Goal: Information Seeking & Learning: Learn about a topic

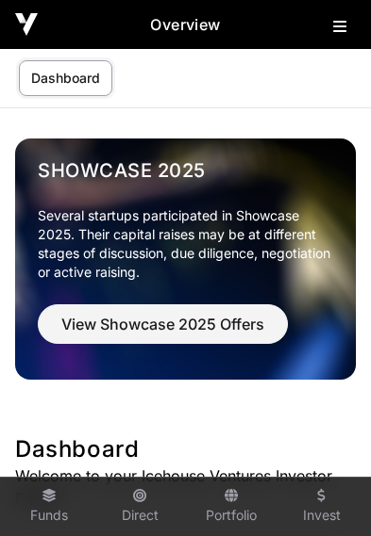
click at [342, 15] on button at bounding box center [344, 22] width 23 height 23
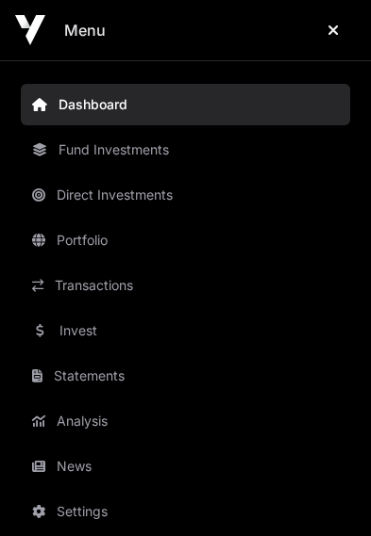
click at [87, 453] on link "News" at bounding box center [185, 466] width 329 height 41
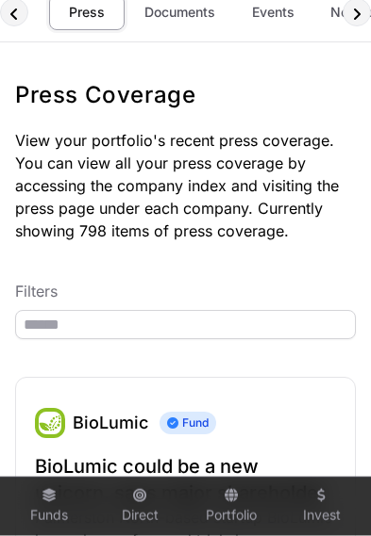
scroll to position [67, 0]
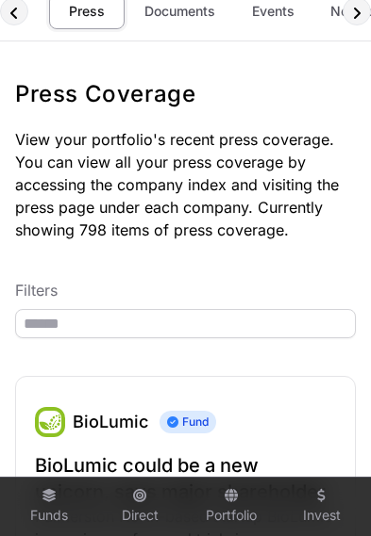
click at [182, 22] on link "Documents" at bounding box center [179, 11] width 95 height 36
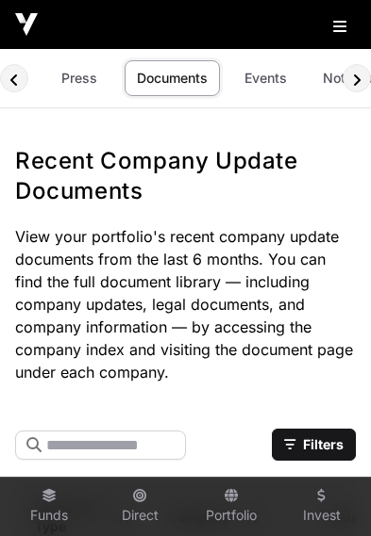
click at [270, 89] on link "Events" at bounding box center [264, 78] width 75 height 36
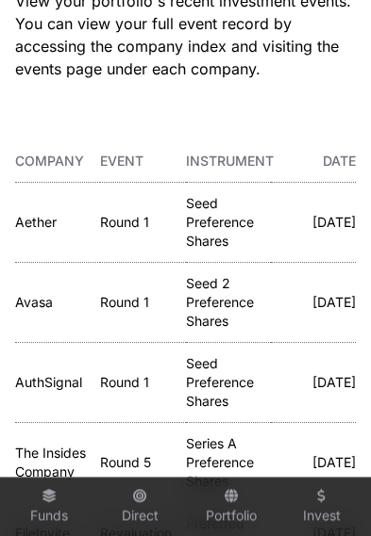
scroll to position [206, 0]
click at [18, 214] on link "Aether" at bounding box center [35, 222] width 41 height 16
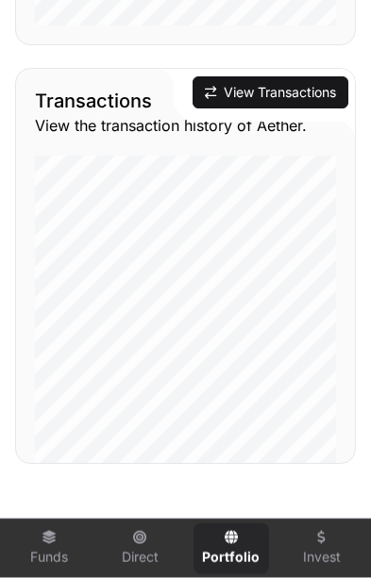
scroll to position [2299, 0]
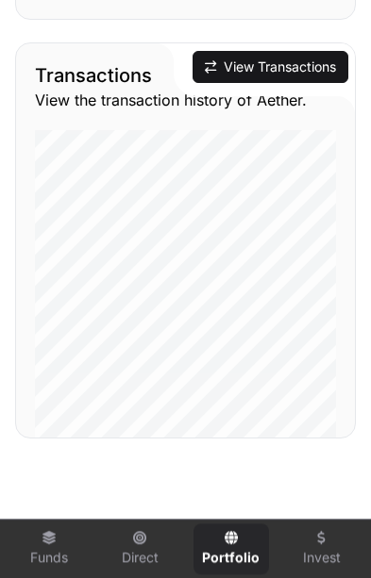
click at [260, 65] on button "View Transactions" at bounding box center [270, 67] width 156 height 32
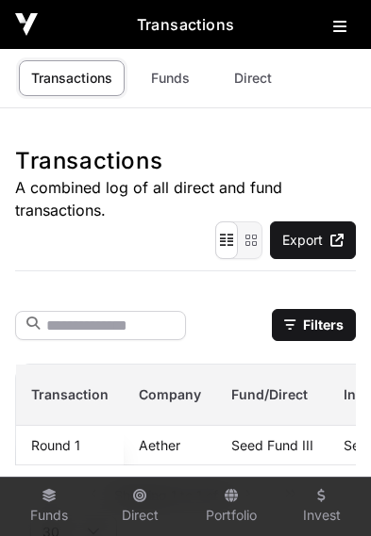
click at [339, 32] on icon at bounding box center [339, 26] width 13 height 15
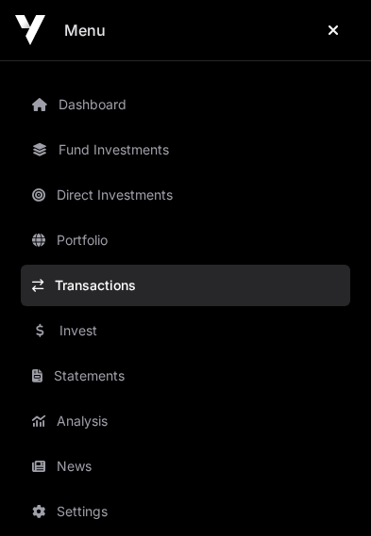
click at [88, 97] on link "Dashboard" at bounding box center [185, 104] width 329 height 41
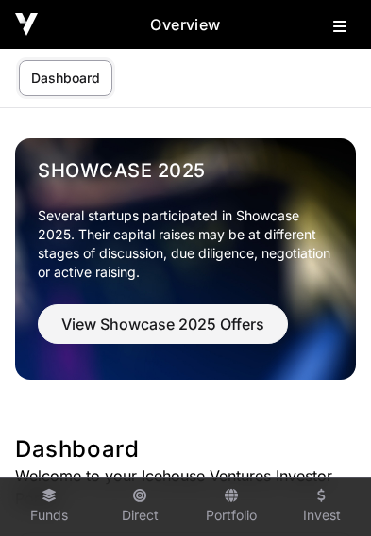
click at [61, 73] on link "Dashboard" at bounding box center [65, 78] width 93 height 36
click at [72, 87] on link "Dashboard" at bounding box center [65, 78] width 93 height 36
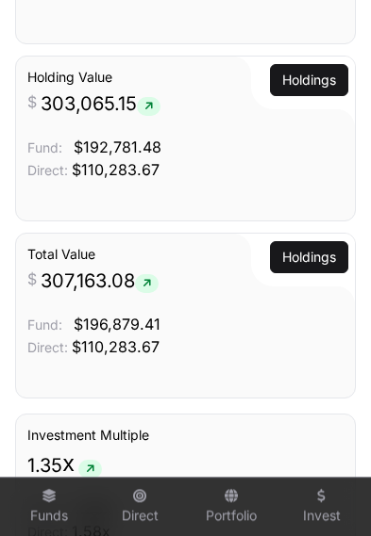
scroll to position [2029, 0]
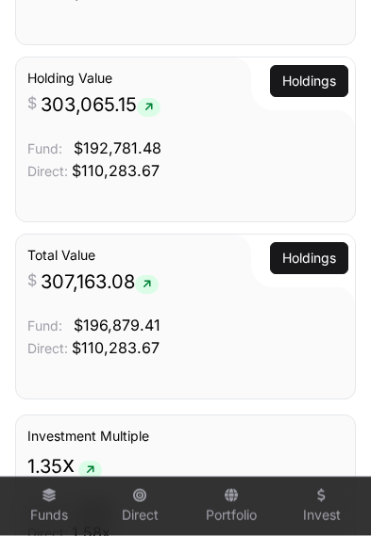
click at [229, 533] on link "Portfolio" at bounding box center [230, 507] width 75 height 51
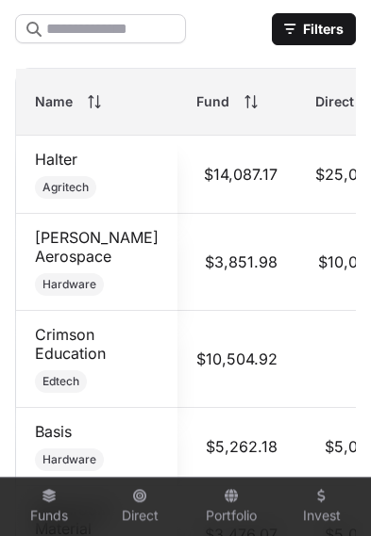
scroll to position [1314, 0]
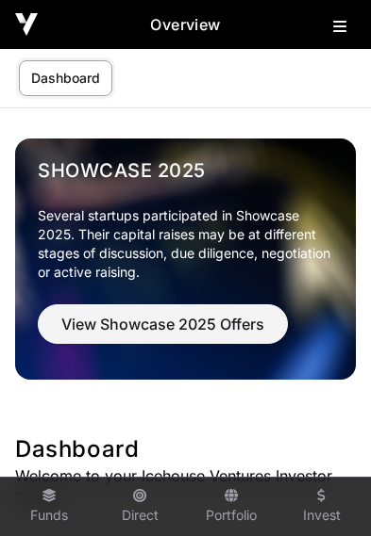
click at [140, 499] on icon at bounding box center [139, 495] width 13 height 13
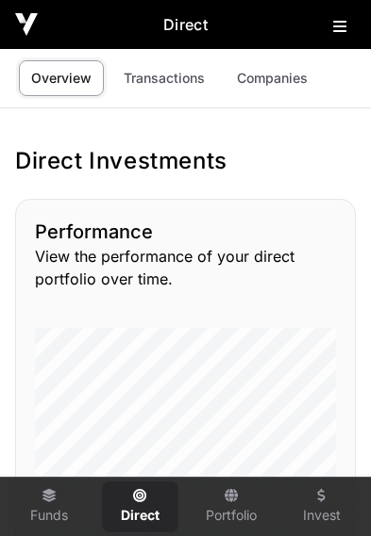
click at [275, 68] on link "Companies" at bounding box center [271, 78] width 95 height 36
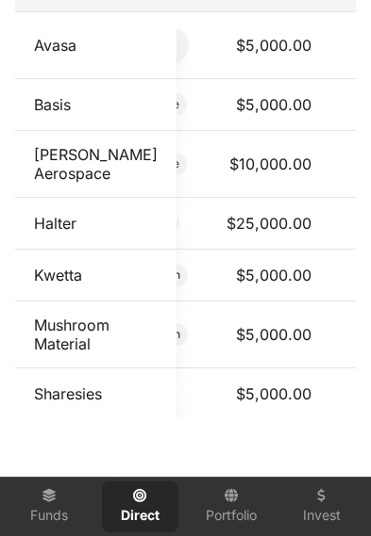
scroll to position [0, 78]
click at [67, 175] on link "Dawn Aerospace" at bounding box center [96, 164] width 124 height 38
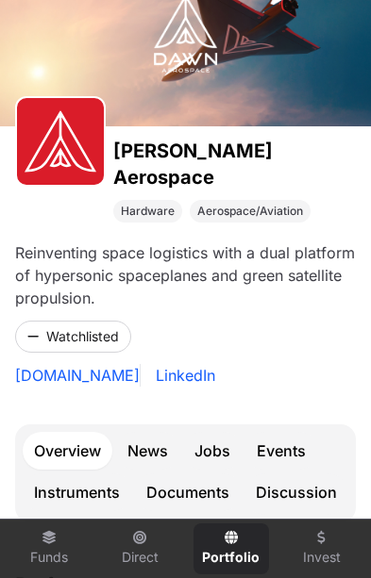
scroll to position [173, 0]
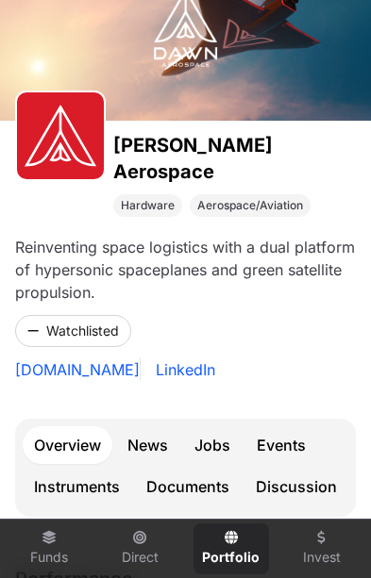
click at [288, 426] on link "Events" at bounding box center [281, 445] width 72 height 38
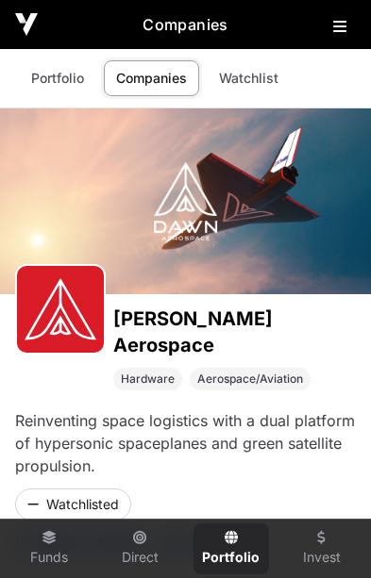
click at [335, 33] on icon at bounding box center [339, 26] width 13 height 15
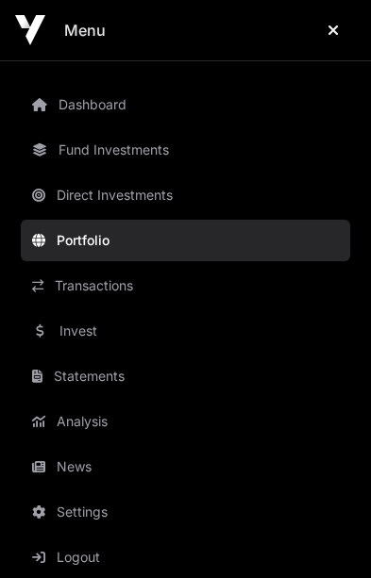
click at [104, 328] on link "Invest" at bounding box center [185, 330] width 329 height 41
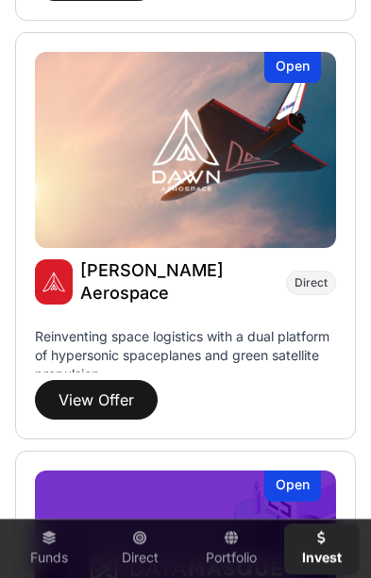
scroll to position [3482, 0]
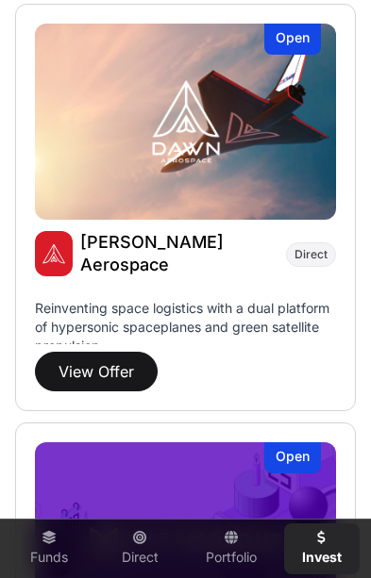
click at [107, 364] on button "View Offer" at bounding box center [96, 372] width 123 height 40
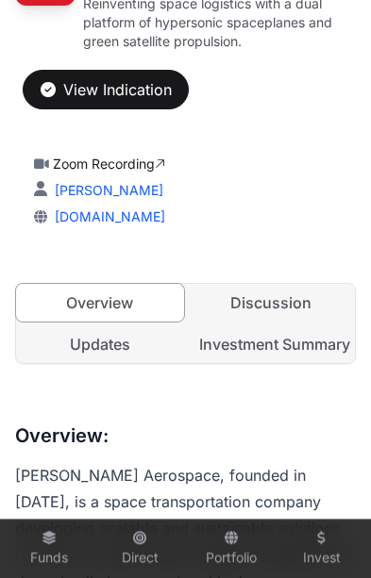
scroll to position [418, 0]
click at [108, 325] on link "Updates" at bounding box center [100, 344] width 168 height 38
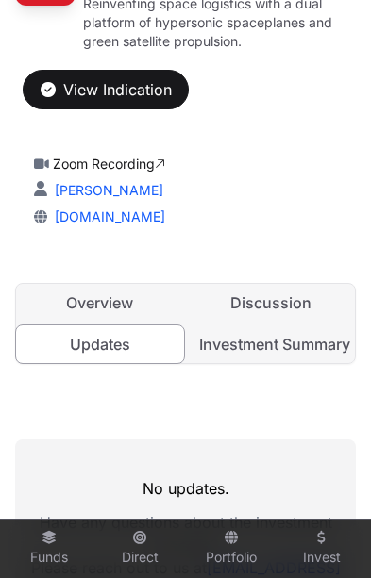
scroll to position [0, 8]
click at [277, 284] on link "Discussion" at bounding box center [272, 303] width 168 height 38
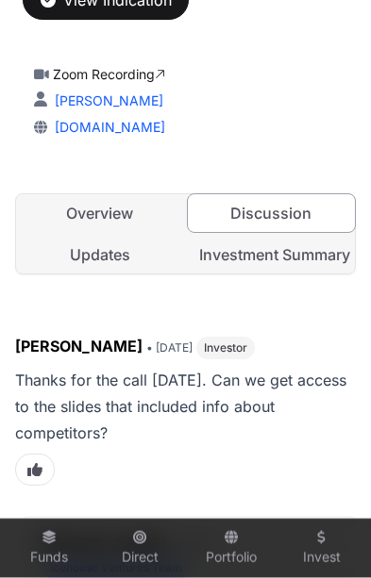
scroll to position [511, 0]
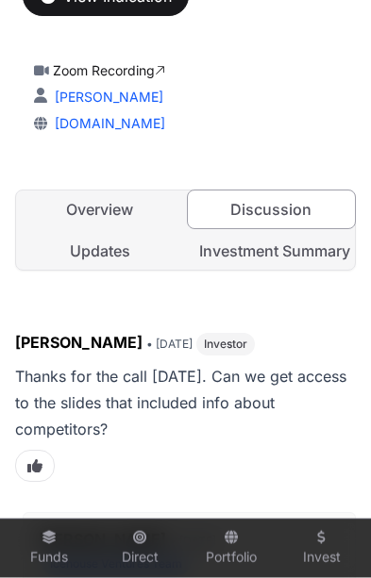
click at [280, 232] on link "Investment Summary" at bounding box center [272, 251] width 168 height 38
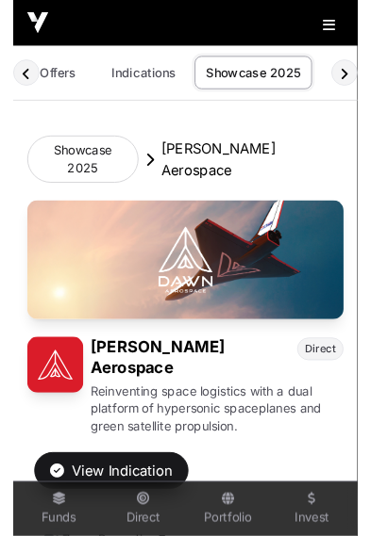
scroll to position [0, 38]
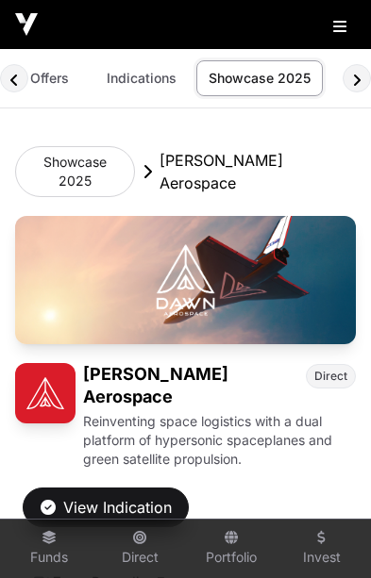
click at [155, 82] on link "Indications" at bounding box center [141, 78] width 94 height 36
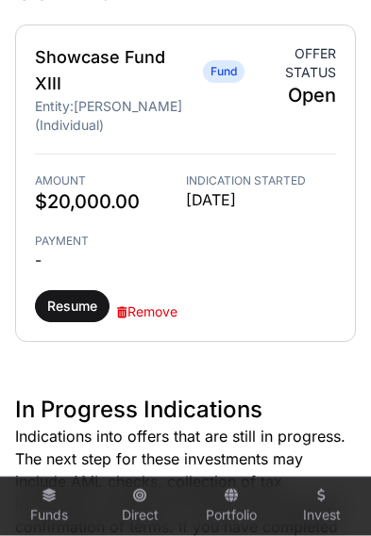
scroll to position [778, 0]
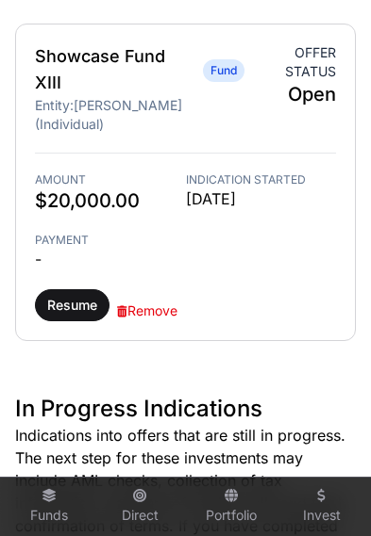
click at [223, 129] on div "Showcase Fund XIII Fund Entity: Aaron Parvin (Individual) Offer status Open Amo…" at bounding box center [185, 183] width 340 height 318
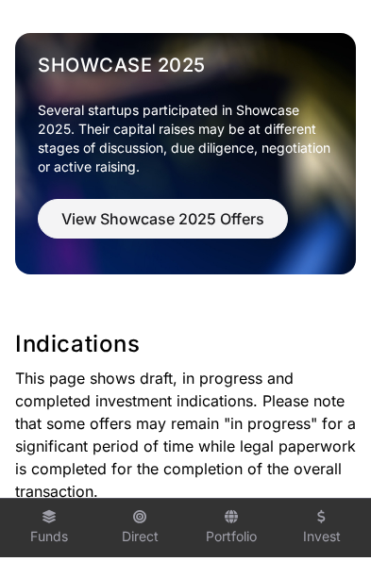
scroll to position [0, 0]
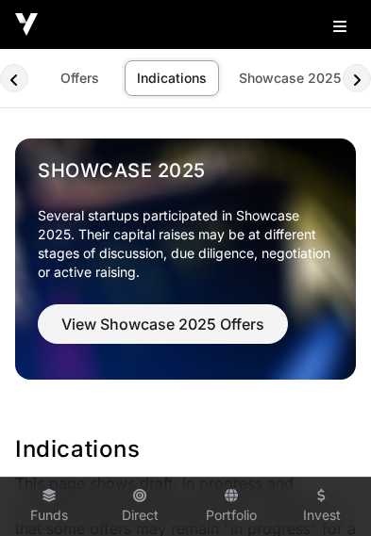
click at [89, 70] on link "Offers" at bounding box center [78, 78] width 75 height 36
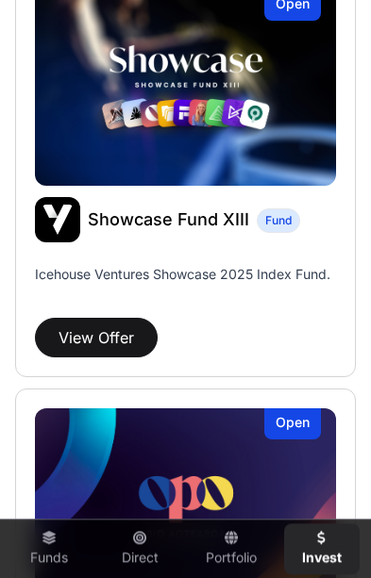
scroll to position [1004, 0]
click at [252, 321] on div "View Offer" at bounding box center [185, 338] width 301 height 40
click at [112, 322] on button "View Offer" at bounding box center [96, 338] width 123 height 40
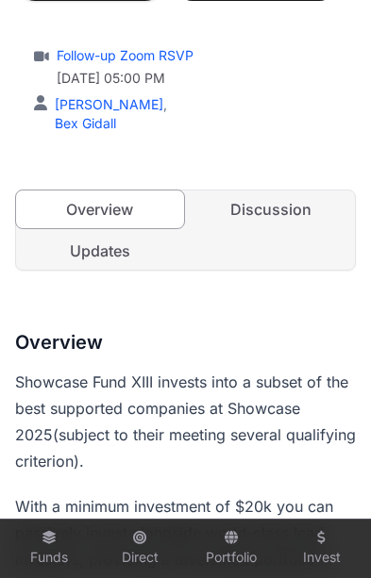
scroll to position [472, 0]
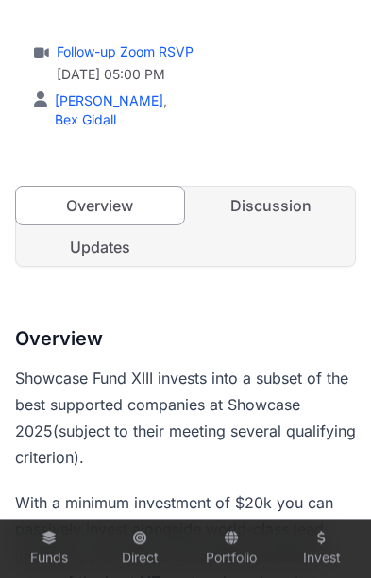
click at [115, 248] on link "Updates" at bounding box center [100, 247] width 168 height 38
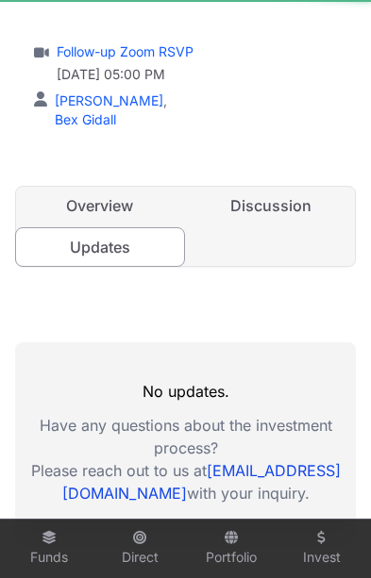
scroll to position [0, 8]
click at [267, 213] on link "Discussion" at bounding box center [272, 206] width 168 height 38
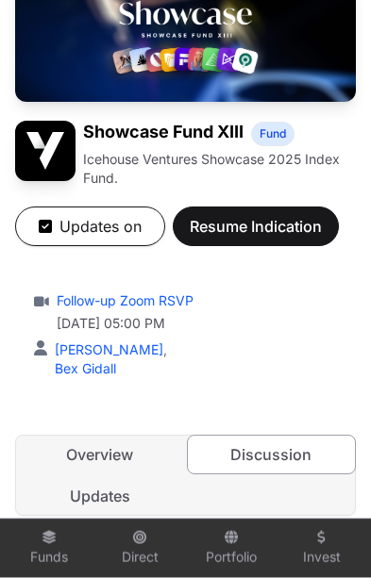
scroll to position [225, 0]
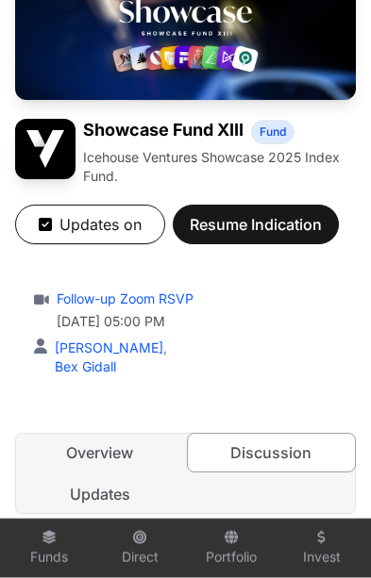
click at [80, 454] on link "Overview" at bounding box center [100, 453] width 168 height 38
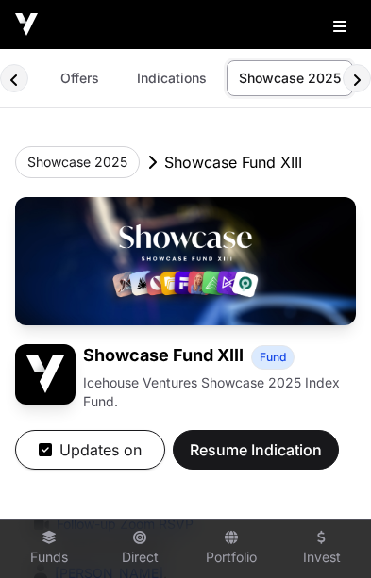
click at [37, 16] on img at bounding box center [26, 24] width 23 height 23
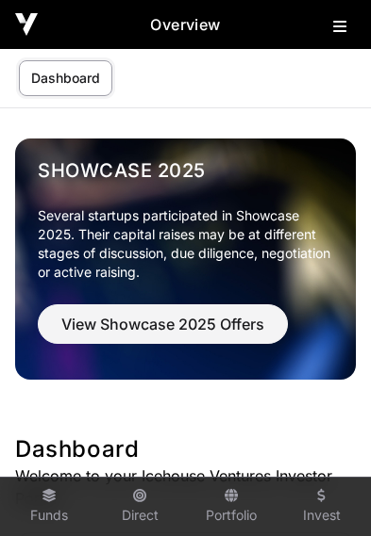
click at [341, 32] on icon at bounding box center [339, 26] width 13 height 15
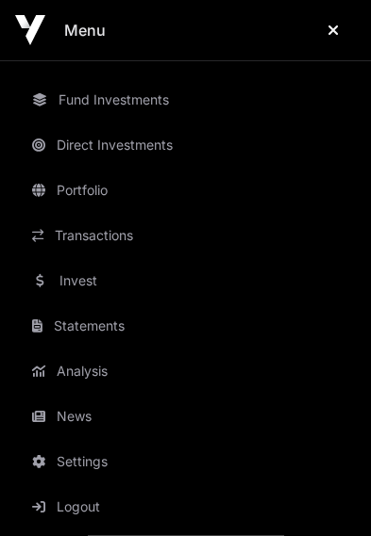
scroll to position [50, 0]
click at [67, 377] on link "Analysis" at bounding box center [185, 371] width 329 height 41
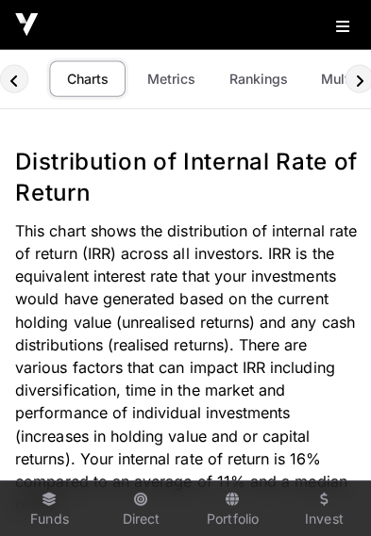
click at [166, 78] on link "Metrics" at bounding box center [169, 78] width 75 height 36
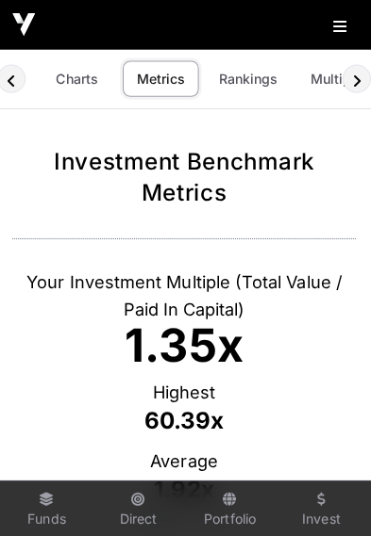
click at [232, 70] on link "Rankings" at bounding box center [248, 78] width 83 height 36
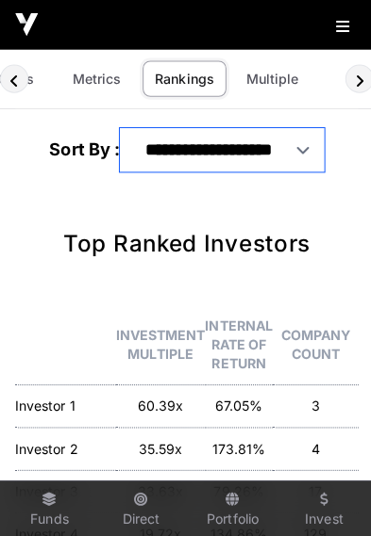
click at [222, 159] on select "**********" at bounding box center [220, 148] width 203 height 43
select select "**********"
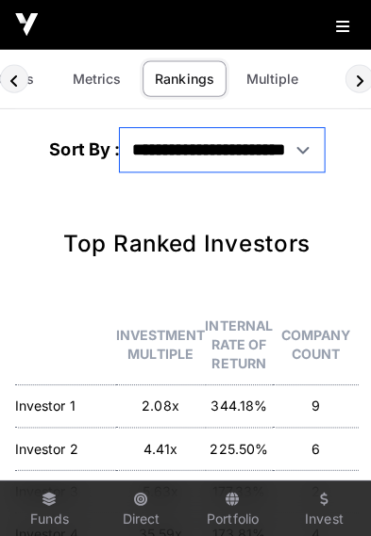
click at [296, 147] on select "**********" at bounding box center [220, 148] width 203 height 43
select select "**********"
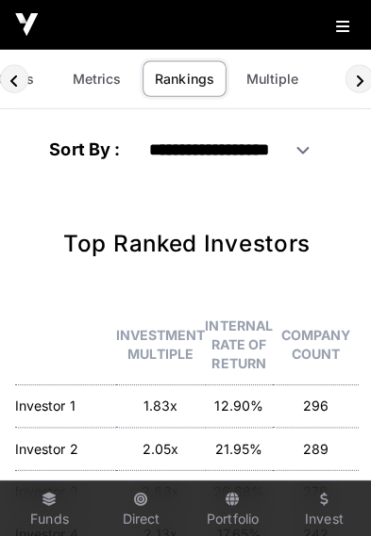
click at [276, 73] on link "Multiple" at bounding box center [270, 78] width 76 height 36
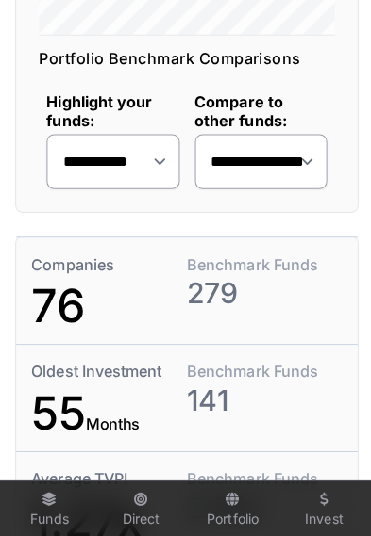
scroll to position [899, 0]
click at [131, 161] on select "**********" at bounding box center [112, 161] width 132 height 55
select select "**"
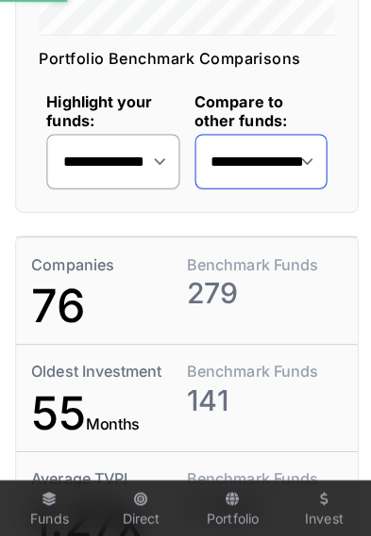
click at [290, 162] on select "**********" at bounding box center [259, 161] width 132 height 55
select select "*"
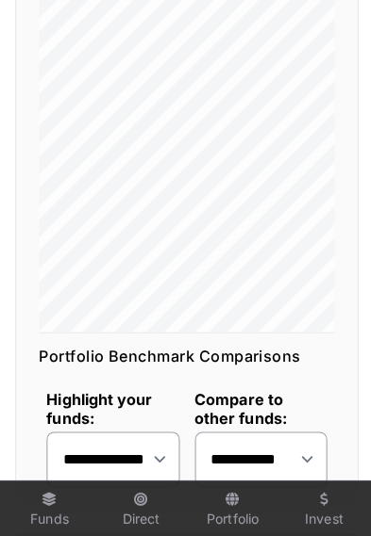
scroll to position [602, 0]
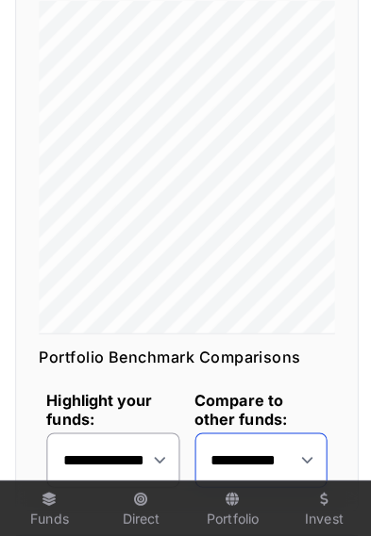
click at [305, 459] on select "**********" at bounding box center [259, 457] width 132 height 55
click at [135, 454] on select "**********" at bounding box center [112, 457] width 132 height 55
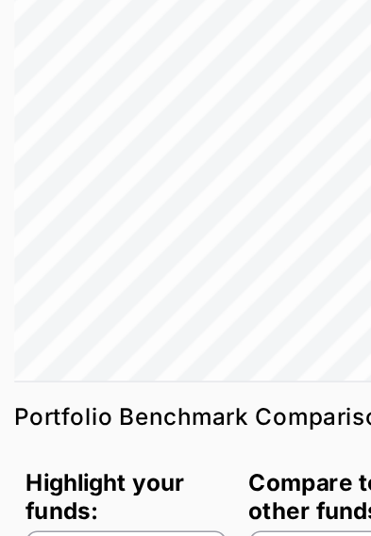
scroll to position [682, 0]
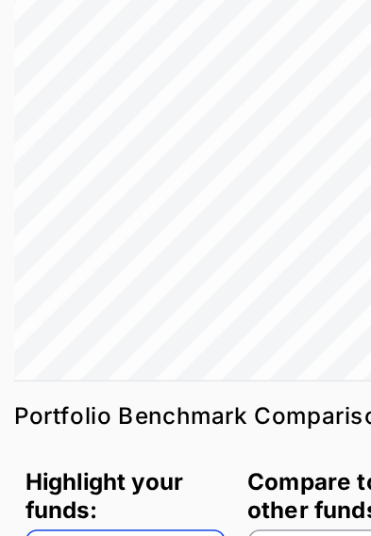
click at [129, 376] on select "**********" at bounding box center [112, 378] width 132 height 55
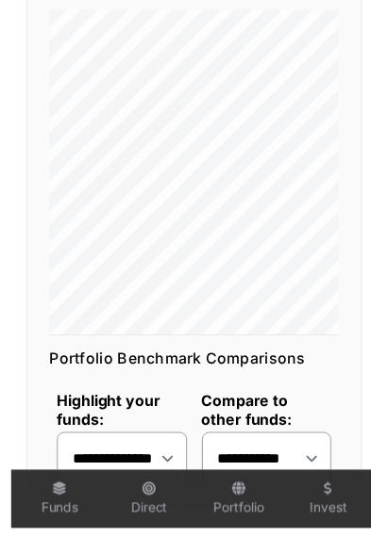
scroll to position [594, 0]
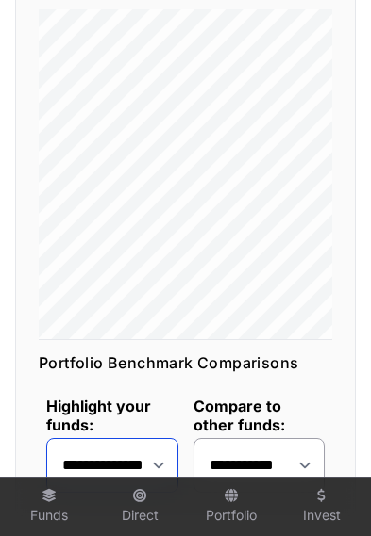
click at [151, 472] on select "**********" at bounding box center [112, 465] width 132 height 55
select select "**"
click at [291, 467] on select "**********" at bounding box center [259, 465] width 132 height 55
select select "*"
click at [157, 453] on select "**********" at bounding box center [112, 465] width 132 height 55
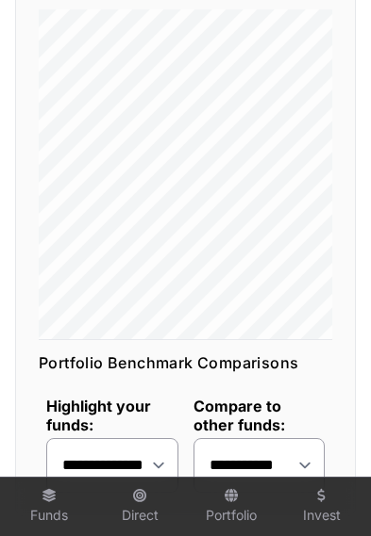
scroll to position [626, 0]
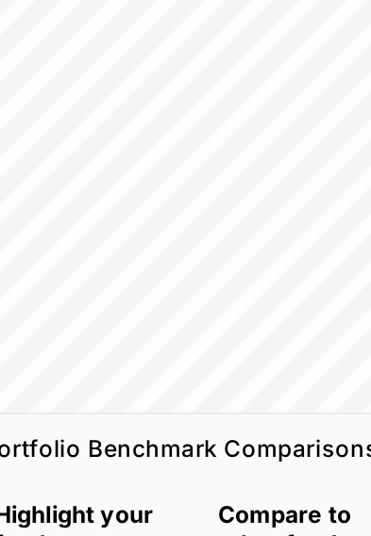
click at [98, 406] on select "**********" at bounding box center [112, 433] width 132 height 55
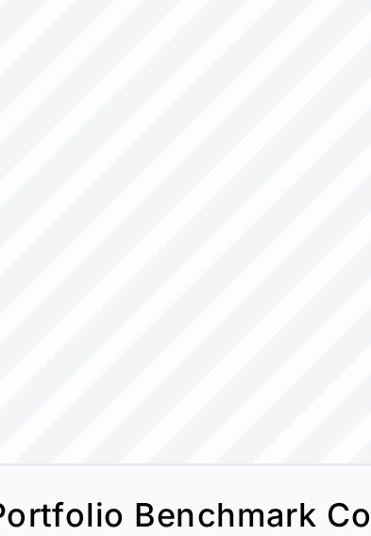
click at [91, 320] on h2 "Portfolio Benchmark Comparisons" at bounding box center [185, 331] width 293 height 23
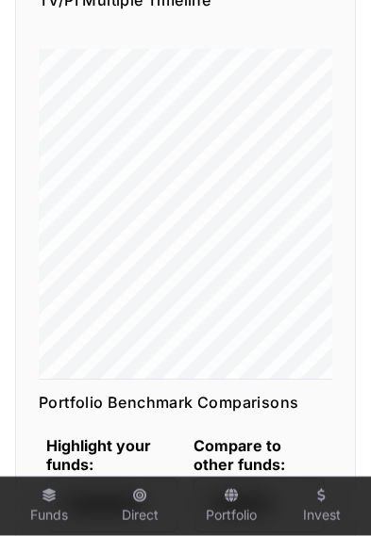
scroll to position [557, 0]
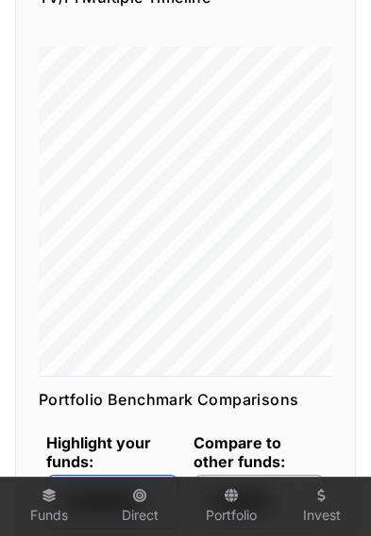
click at [138, 497] on select "**********" at bounding box center [112, 502] width 132 height 55
select select "**"
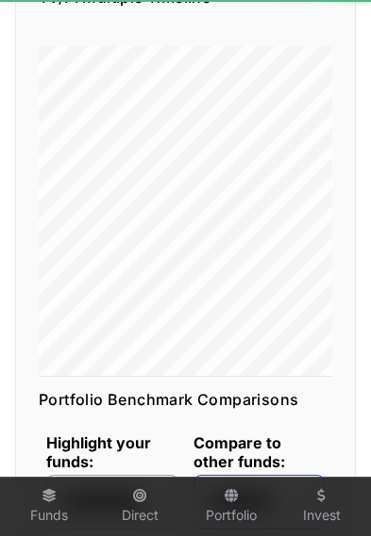
click at [289, 503] on select "**********" at bounding box center [259, 502] width 132 height 55
select select "*"
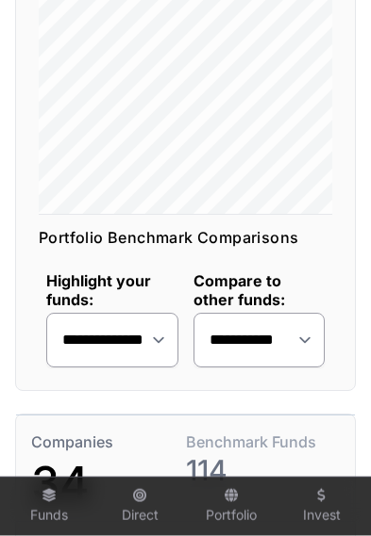
scroll to position [664, 0]
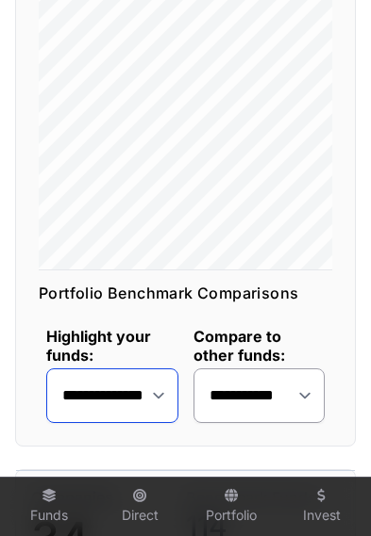
click at [140, 396] on select "**********" at bounding box center [112, 396] width 132 height 55
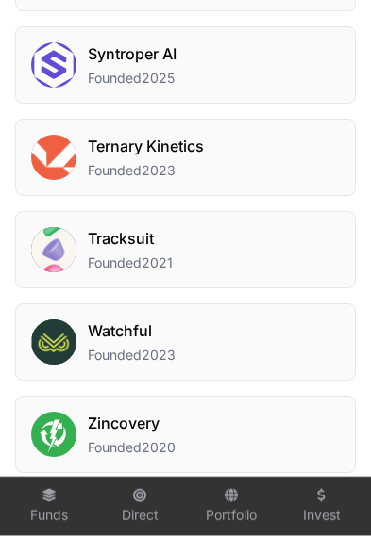
scroll to position [4283, 0]
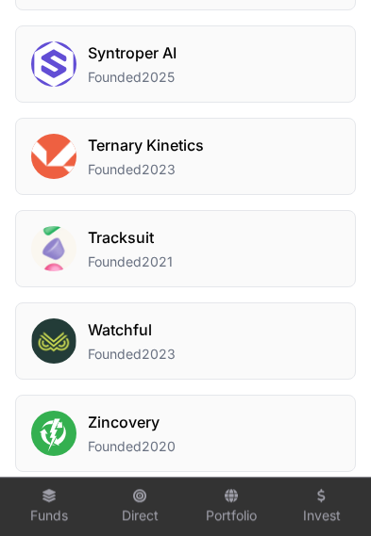
click at [127, 325] on h2 "Watchful" at bounding box center [132, 330] width 88 height 23
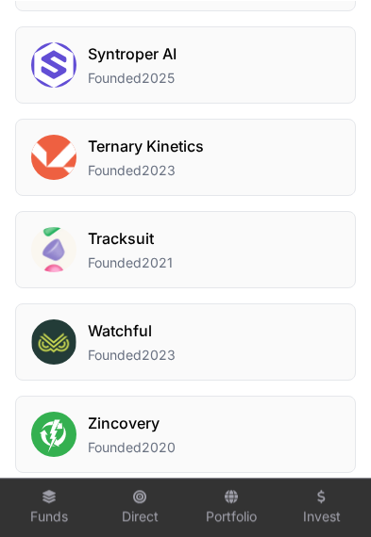
scroll to position [4367, 0]
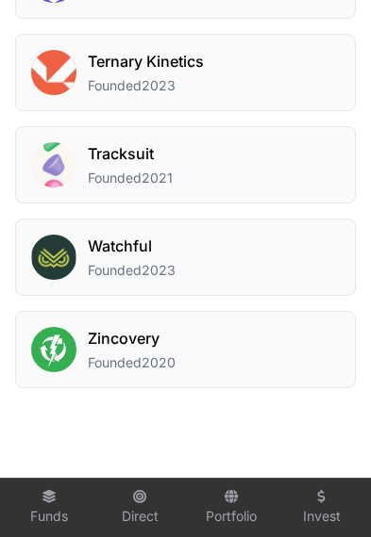
click at [288, 347] on div "Zincovery Founded 2020" at bounding box center [185, 349] width 340 height 77
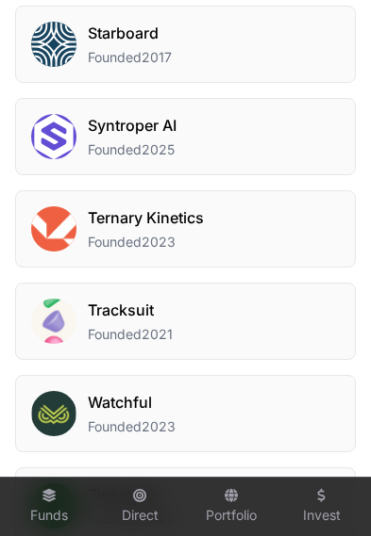
scroll to position [4211, 0]
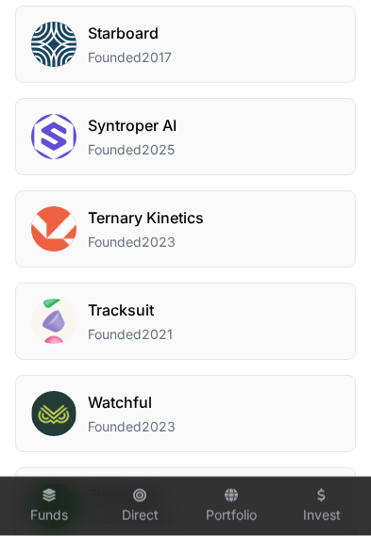
click at [262, 225] on div "Ternary Kinetics Founded 2023" at bounding box center [185, 228] width 340 height 77
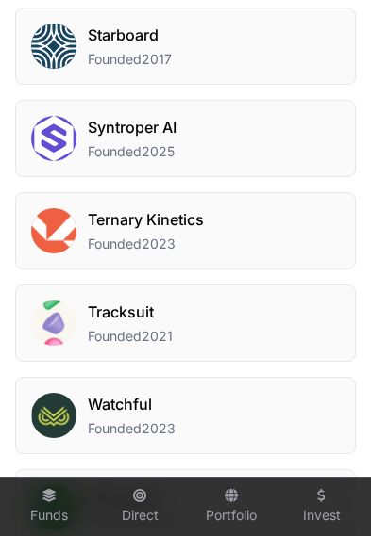
click at [288, 327] on div "Tracksuit Founded 2021" at bounding box center [185, 323] width 340 height 77
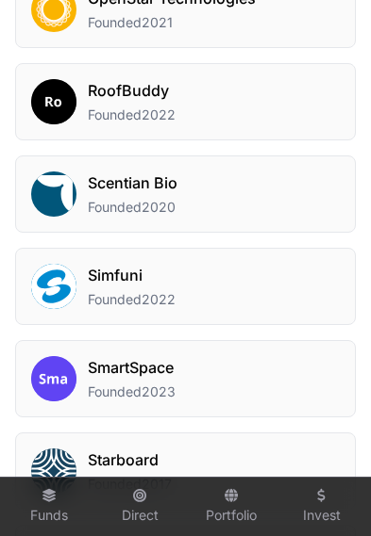
scroll to position [3788, 0]
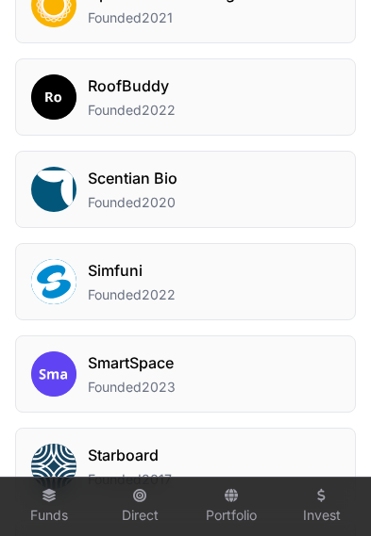
click at [308, 373] on div "SmartSpace Founded 2023" at bounding box center [185, 374] width 340 height 77
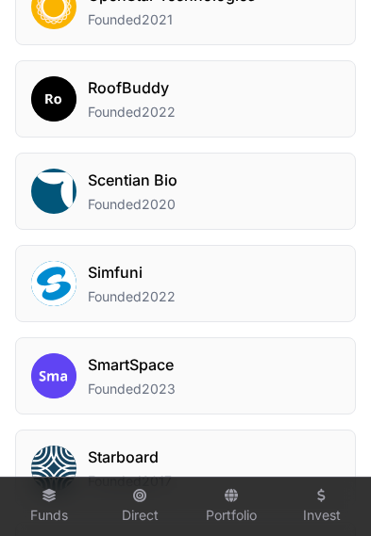
click at [296, 285] on div "Simfuni Founded 2022" at bounding box center [185, 283] width 340 height 77
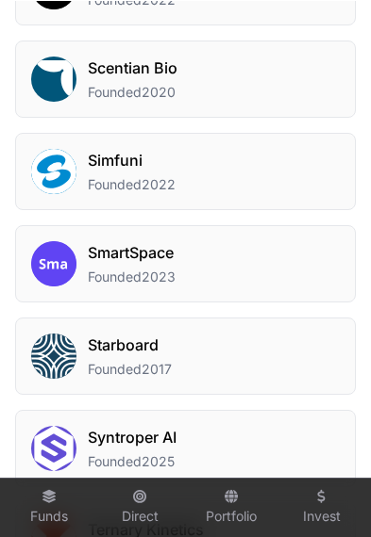
scroll to position [3902, 0]
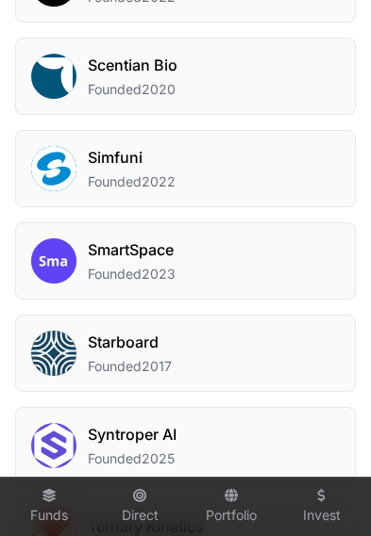
click at [307, 365] on div "Starboard Founded 2017" at bounding box center [185, 353] width 340 height 77
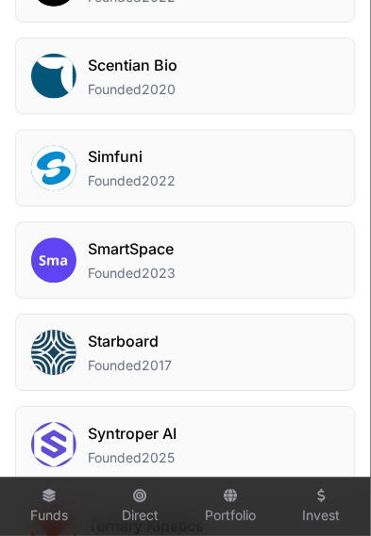
scroll to position [3944, 0]
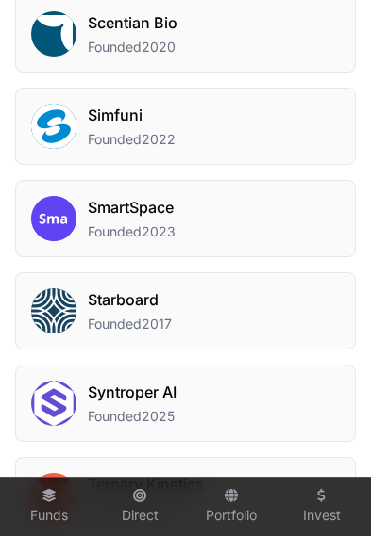
click at [304, 409] on div "Syntroper AI Founded 2025" at bounding box center [185, 403] width 340 height 77
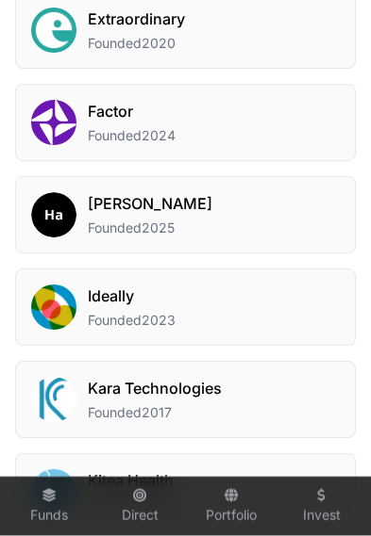
scroll to position [2932, 0]
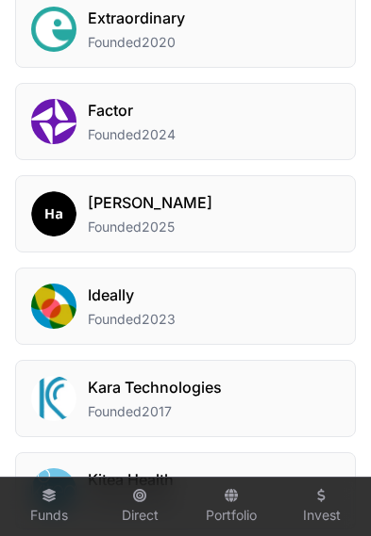
click at [282, 402] on div "Kara Technologies Founded 2017" at bounding box center [185, 398] width 340 height 77
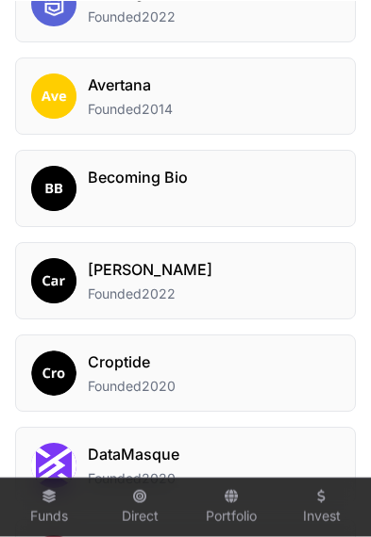
scroll to position [2317, 0]
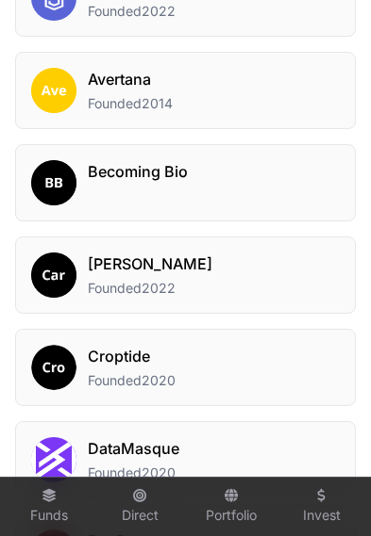
click at [288, 365] on div "Croptide Founded 2020" at bounding box center [185, 367] width 340 height 77
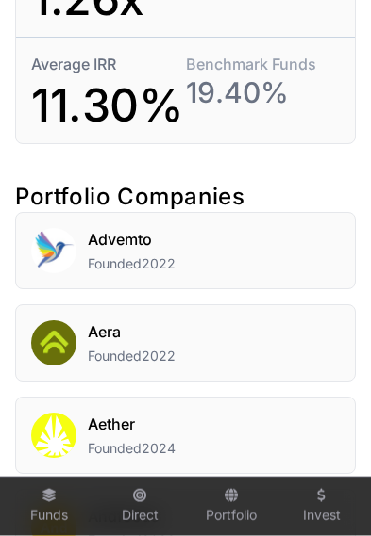
click at [307, 345] on div "Aera Founded 2022" at bounding box center [185, 343] width 340 height 77
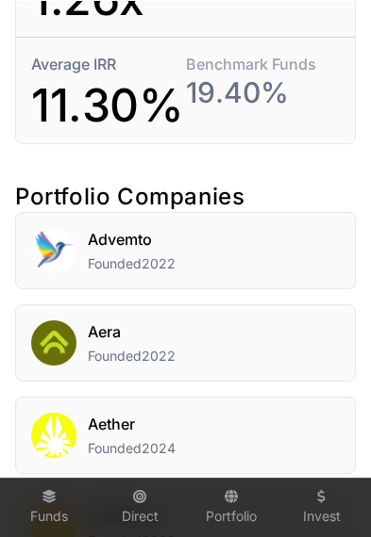
scroll to position [1417, 0]
click at [289, 255] on div "Advemto Founded 2022" at bounding box center [185, 250] width 340 height 77
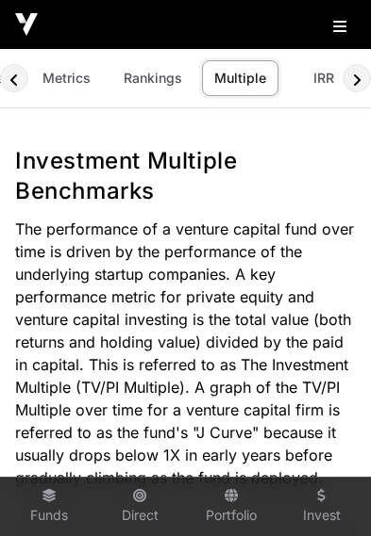
scroll to position [0, 104]
click at [317, 84] on link "IRR" at bounding box center [323, 78] width 75 height 36
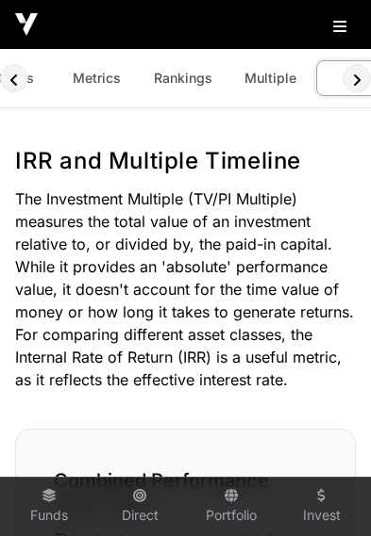
click at [335, 81] on link "IRR" at bounding box center [353, 78] width 75 height 36
click at [337, 28] on icon at bounding box center [339, 26] width 13 height 15
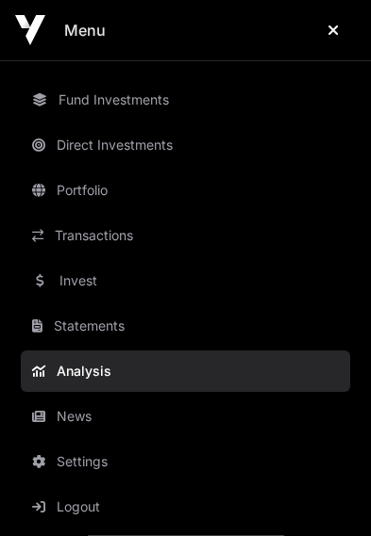
scroll to position [50, 0]
click at [146, 99] on link "Fund Investments" at bounding box center [185, 99] width 329 height 41
click at [135, 149] on link "Direct Investments" at bounding box center [185, 144] width 329 height 41
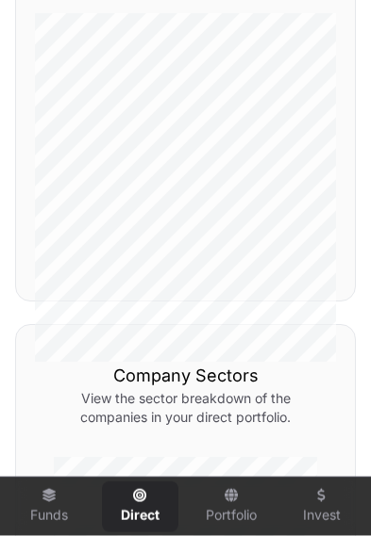
scroll to position [317, 0]
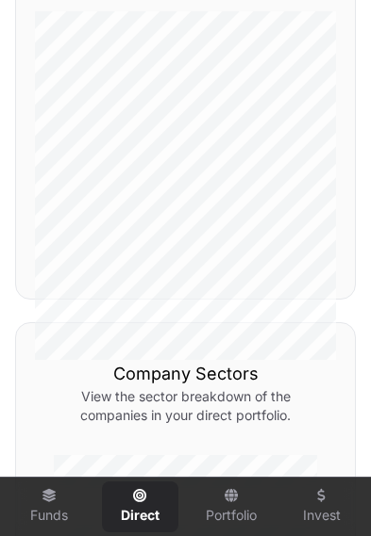
click at [305, 432] on div "Company Sectors View the sector breakdown of the companies in your direct portf…" at bounding box center [185, 542] width 340 height 440
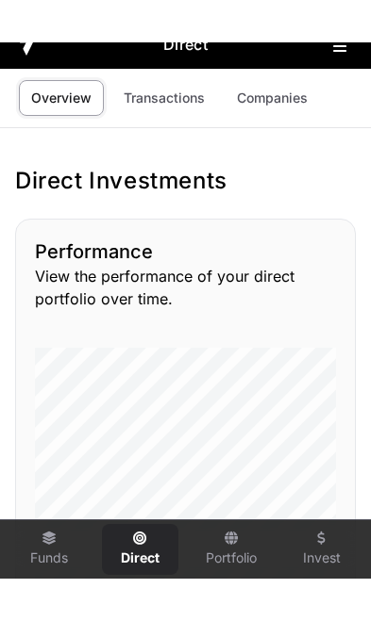
scroll to position [0, 0]
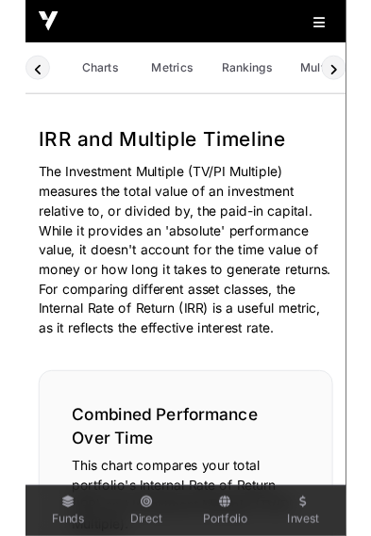
scroll to position [0, 74]
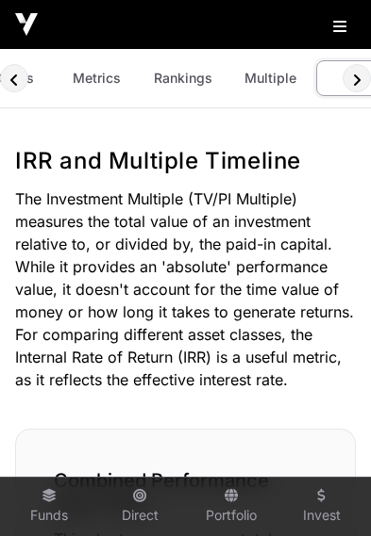
click at [36, 501] on link "Funds" at bounding box center [48, 507] width 75 height 51
click at [59, 513] on link "Funds" at bounding box center [48, 507] width 75 height 51
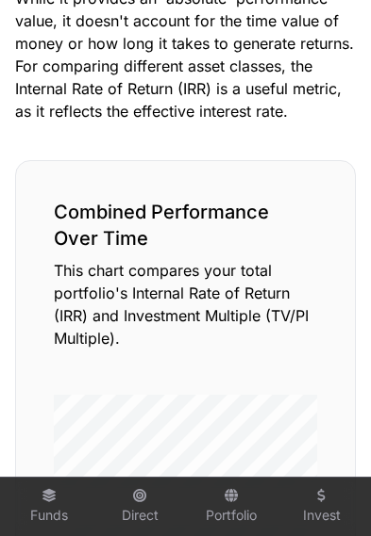
scroll to position [0, 0]
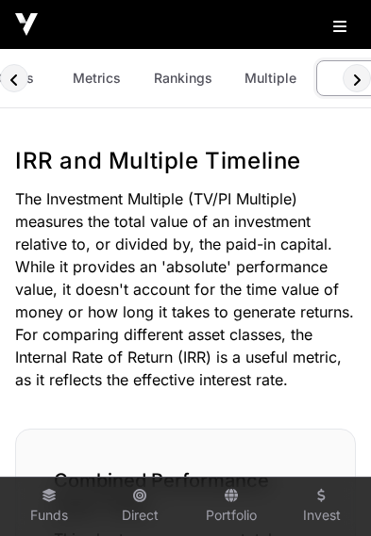
click at [335, 16] on button at bounding box center [344, 22] width 23 height 23
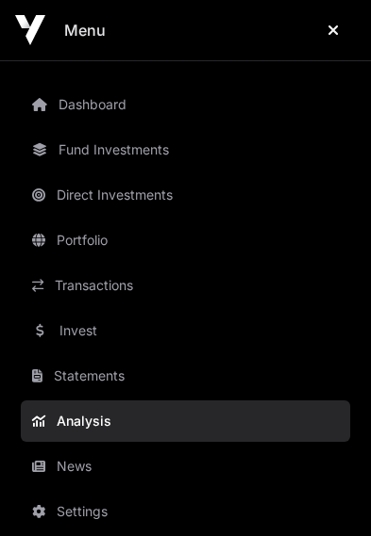
click at [140, 149] on link "Fund Investments" at bounding box center [185, 149] width 329 height 41
click at [43, 154] on icon at bounding box center [39, 149] width 15 height 13
click at [106, 149] on link "Fund Investments" at bounding box center [185, 149] width 329 height 41
click at [54, 103] on link "Dashboard" at bounding box center [185, 104] width 329 height 41
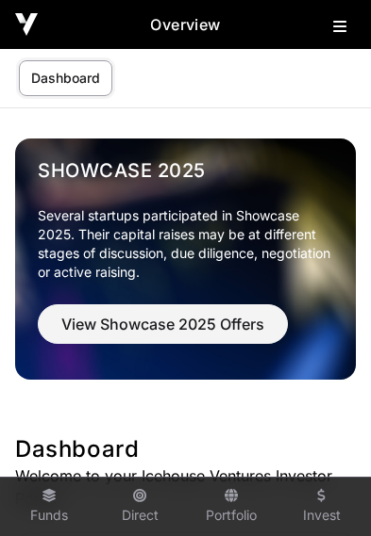
click at [30, 503] on link "Funds" at bounding box center [48, 507] width 75 height 51
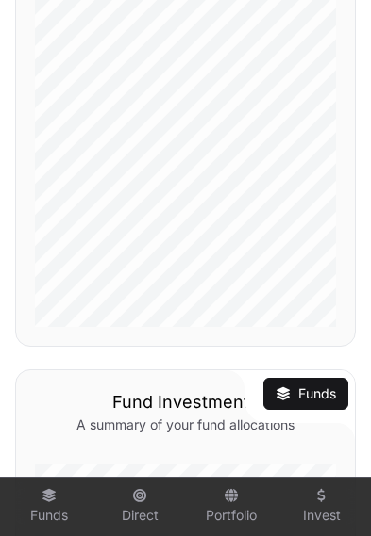
scroll to position [665, 0]
click at [306, 385] on link "Funds" at bounding box center [305, 394] width 60 height 19
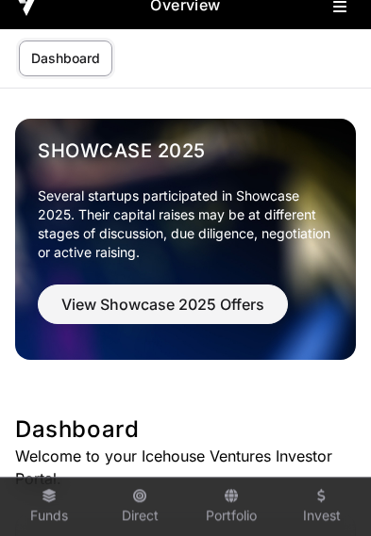
scroll to position [0, 0]
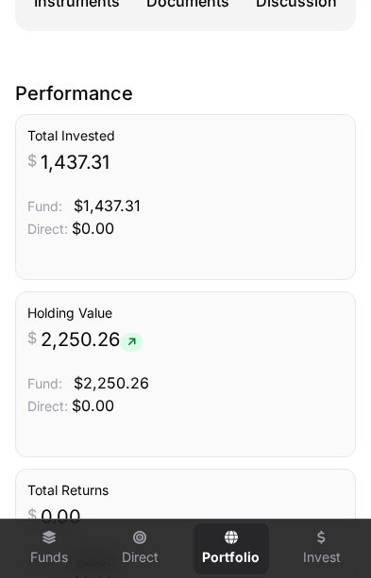
scroll to position [581, 0]
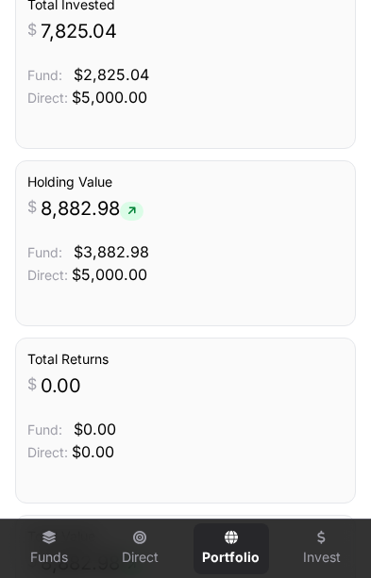
scroll to position [719, 0]
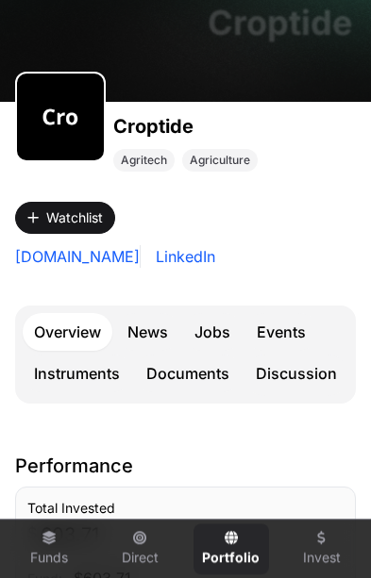
click at [293, 333] on link "Events" at bounding box center [281, 332] width 72 height 38
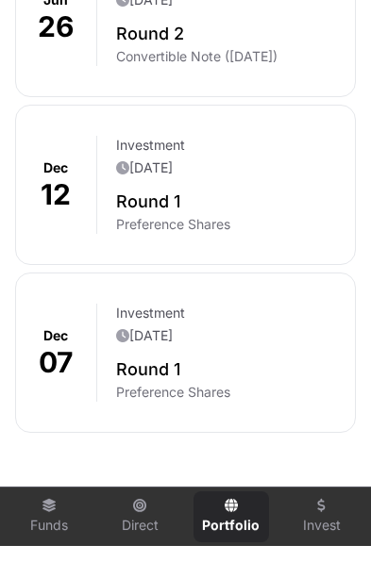
scroll to position [1622, 0]
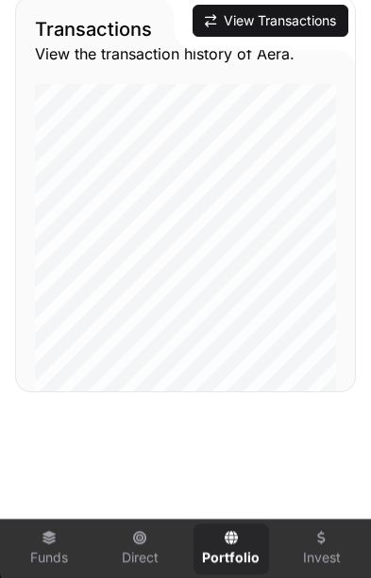
scroll to position [2188, 0]
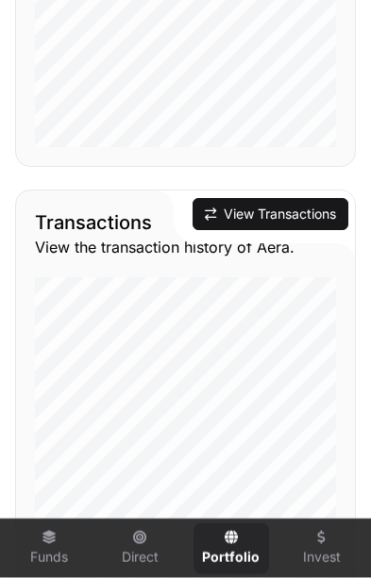
click at [293, 215] on button "View Transactions" at bounding box center [270, 214] width 156 height 32
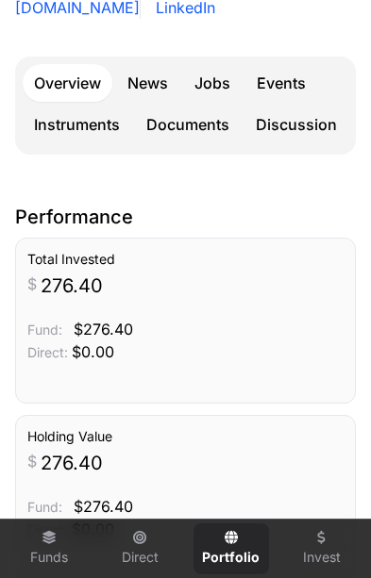
scroll to position [509, 0]
click at [287, 89] on link "Events" at bounding box center [281, 83] width 72 height 38
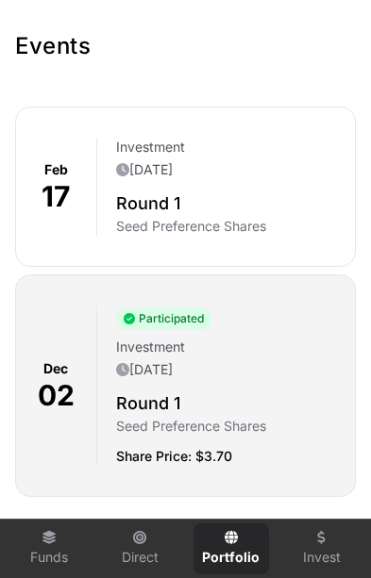
scroll to position [700, 0]
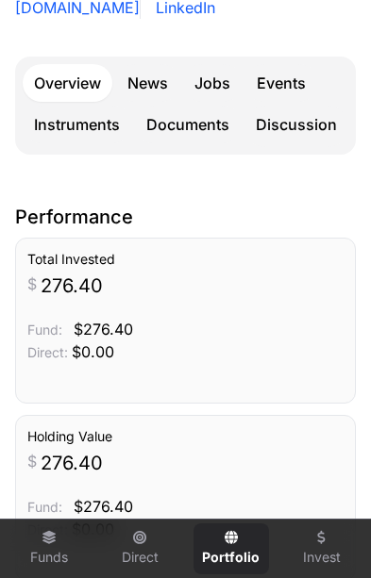
scroll to position [350, 0]
